Goal: Find specific page/section: Find specific page/section

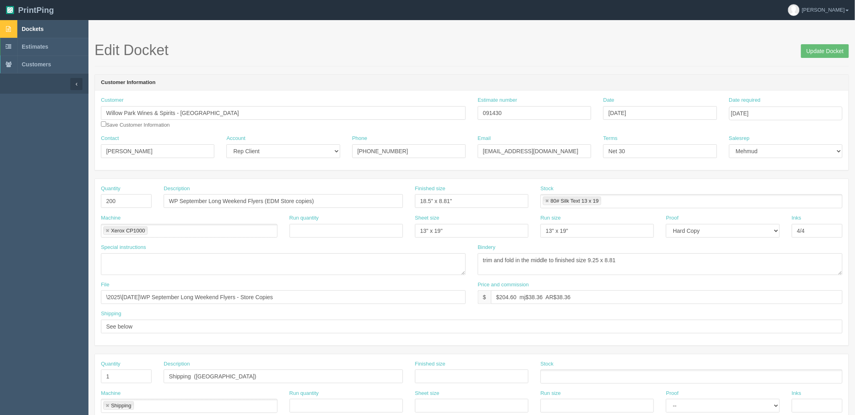
click at [43, 28] on span "Dockets" at bounding box center [33, 29] width 22 height 6
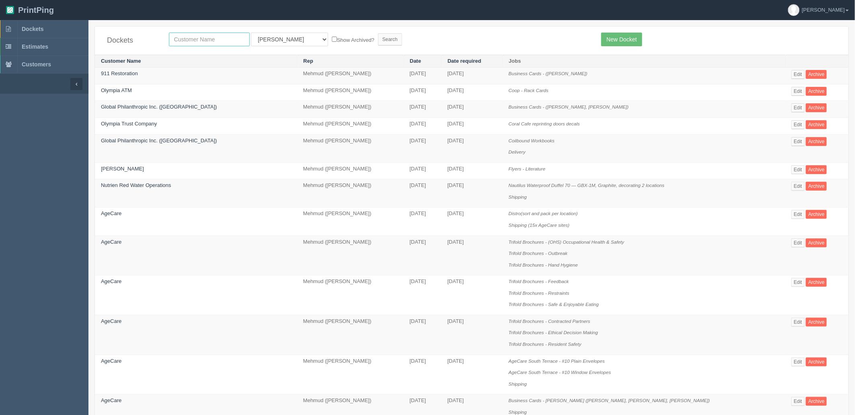
click at [195, 41] on input "text" at bounding box center [209, 40] width 81 height 14
type input "agecare"
click at [378, 33] on input "Search" at bounding box center [390, 39] width 24 height 12
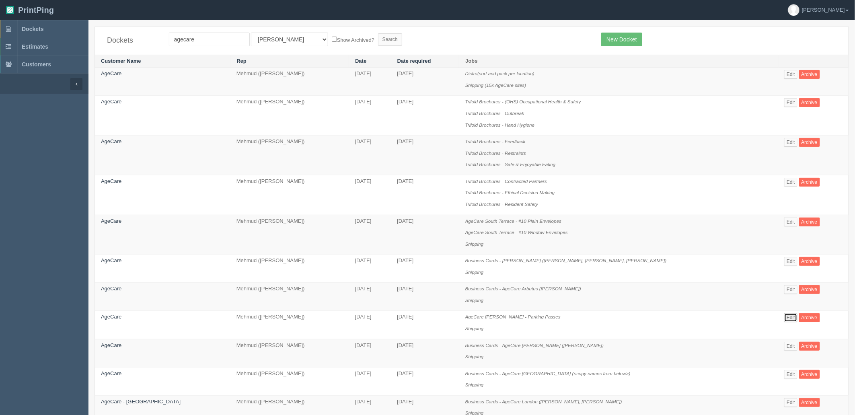
click at [784, 319] on link "Edit" at bounding box center [790, 317] width 13 height 9
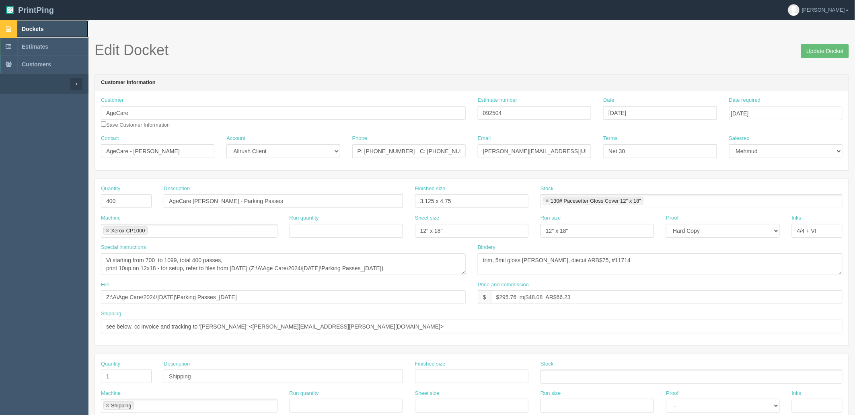
click at [54, 29] on link "Dockets" at bounding box center [44, 29] width 88 height 18
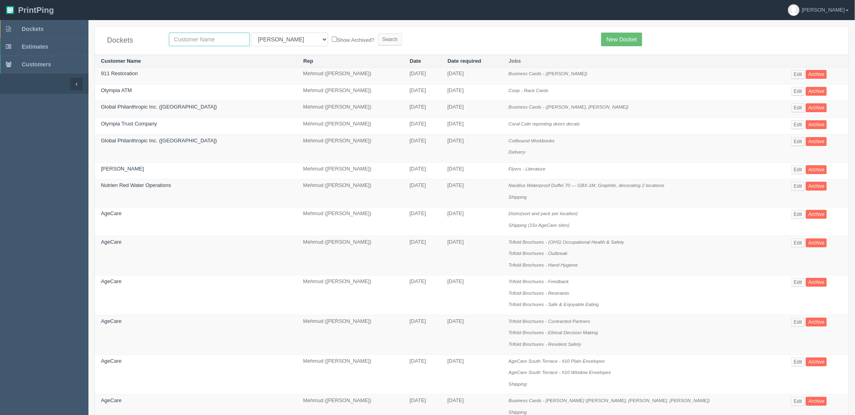
click at [201, 36] on input "text" at bounding box center [209, 40] width 81 height 14
type input "erin"
click at [378, 33] on input "Search" at bounding box center [390, 39] width 24 height 12
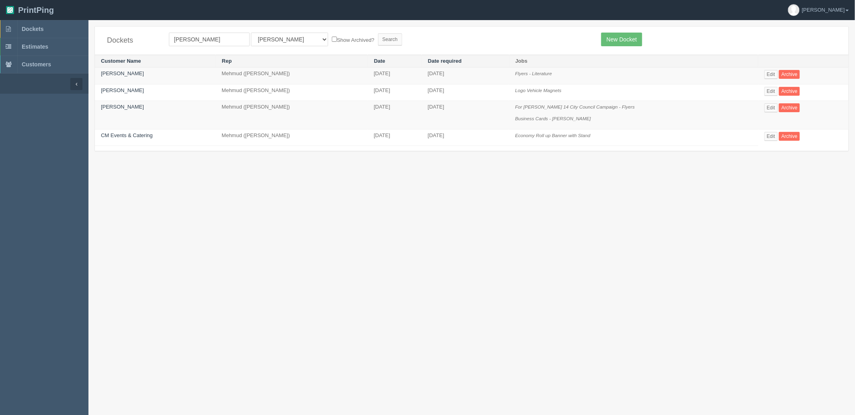
click at [360, 255] on section "Dockets erin All Users Ali Ali Test 1 Aly Amy Ankit Arif Brandon Dan France Gre…" at bounding box center [471, 227] width 766 height 415
